Goal: Transaction & Acquisition: Subscribe to service/newsletter

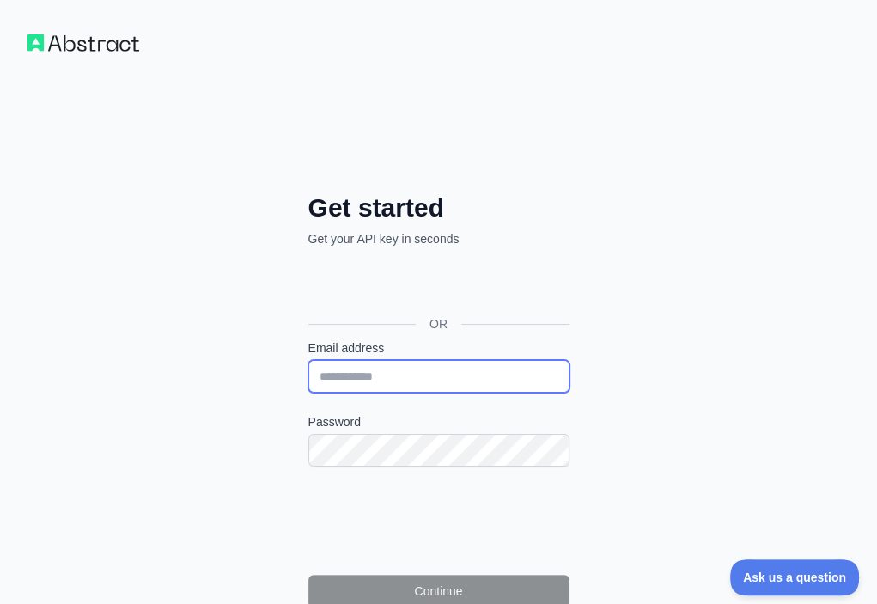
click at [308, 360] on input "Email address" at bounding box center [438, 376] width 261 height 33
paste input "**********"
type input "**********"
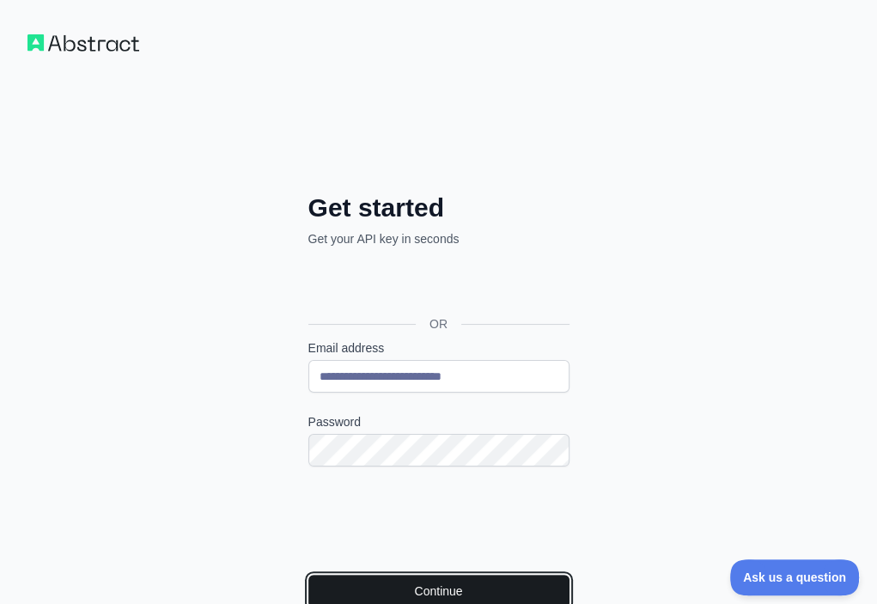
click at [323, 575] on button "Continue" at bounding box center [438, 591] width 261 height 33
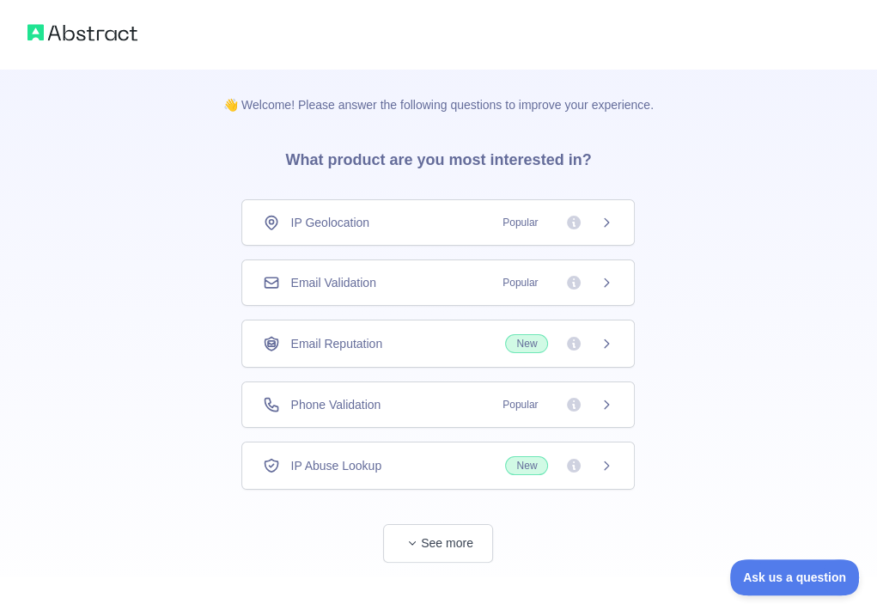
click at [465, 287] on div "Email Validation Popular" at bounding box center [438, 282] width 351 height 17
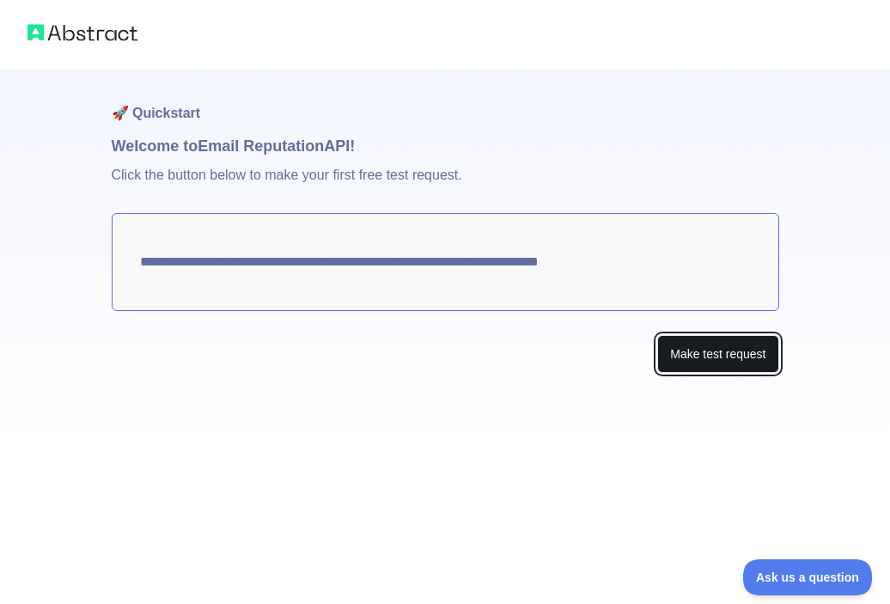
click at [726, 351] on button "Make test request" at bounding box center [717, 354] width 121 height 39
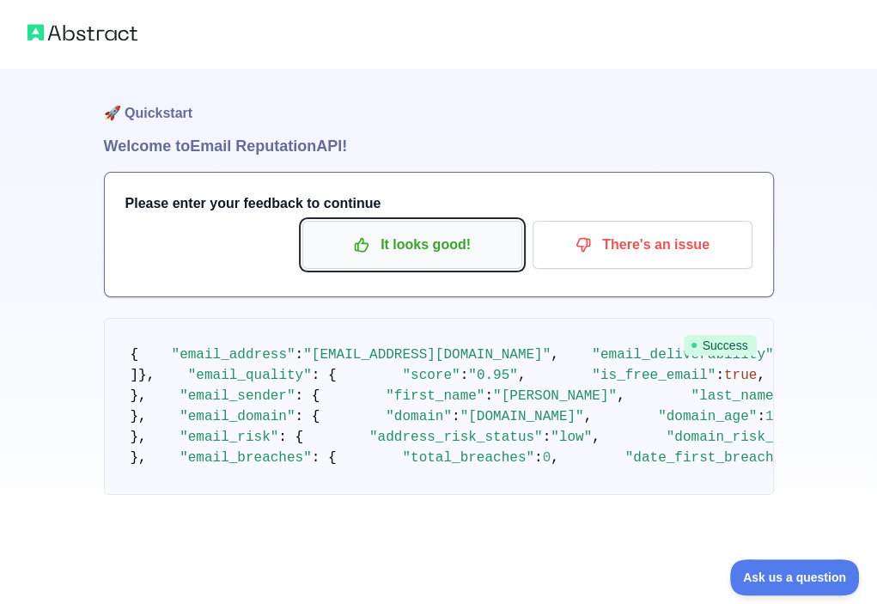
click at [378, 235] on p "It looks good!" at bounding box center [412, 244] width 194 height 29
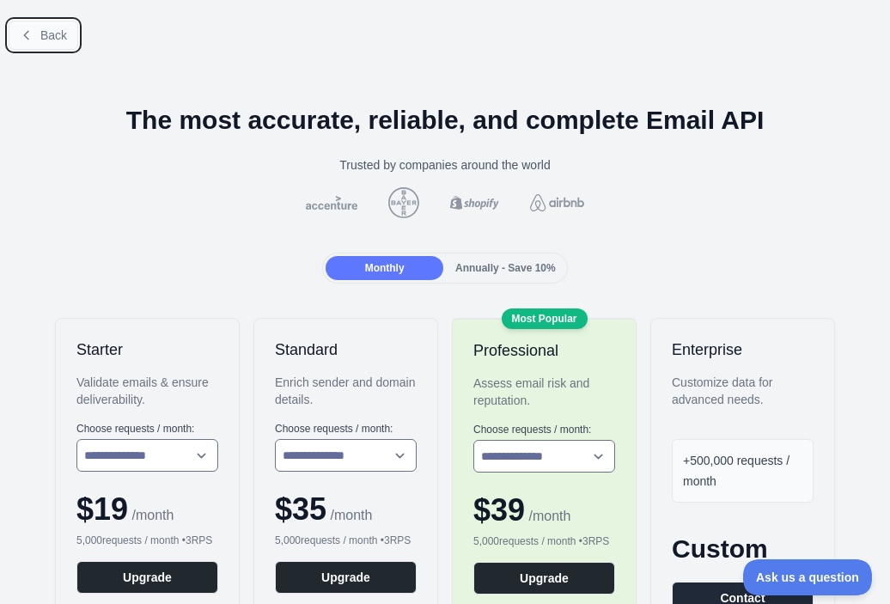
click at [55, 35] on span "Back" at bounding box center [53, 35] width 27 height 14
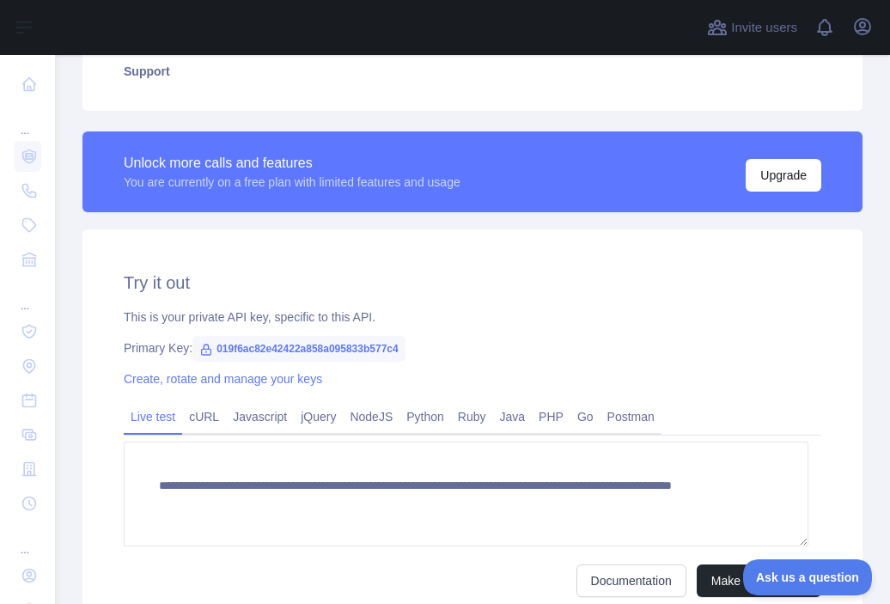
scroll to position [416, 0]
click at [345, 343] on span "019f6ac82e42422a858a095833b577c4" at bounding box center [298, 348] width 213 height 26
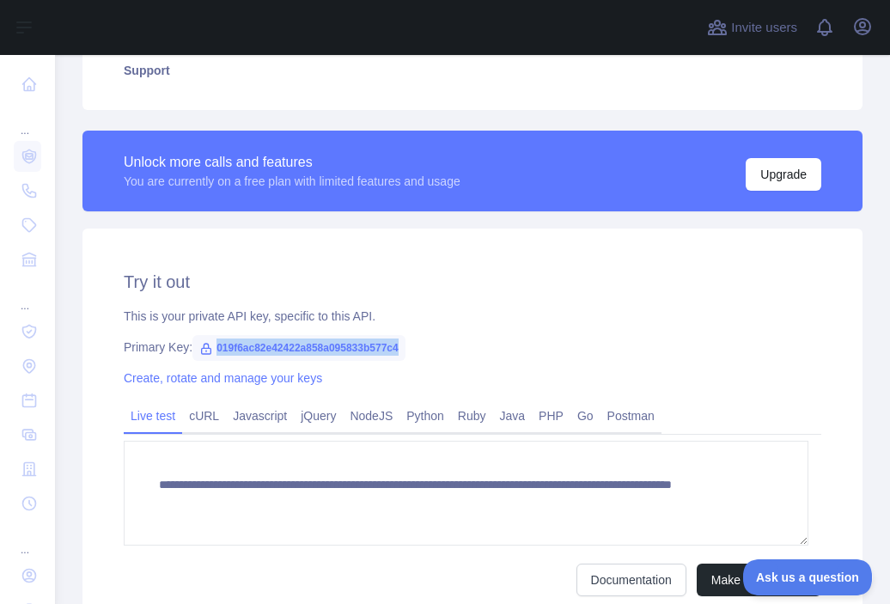
click at [345, 343] on span "019f6ac82e42422a858a095833b577c4" at bounding box center [298, 348] width 213 height 26
copy span "019f6ac82e42422a858a095833b577c4"
